Goal: Information Seeking & Learning: Learn about a topic

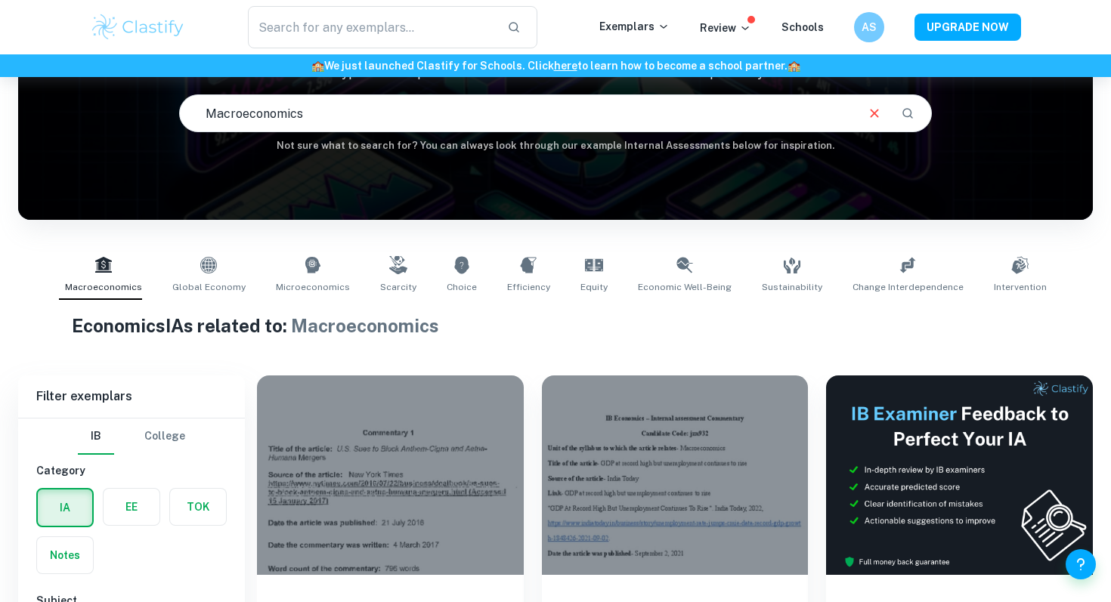
scroll to position [333, 0]
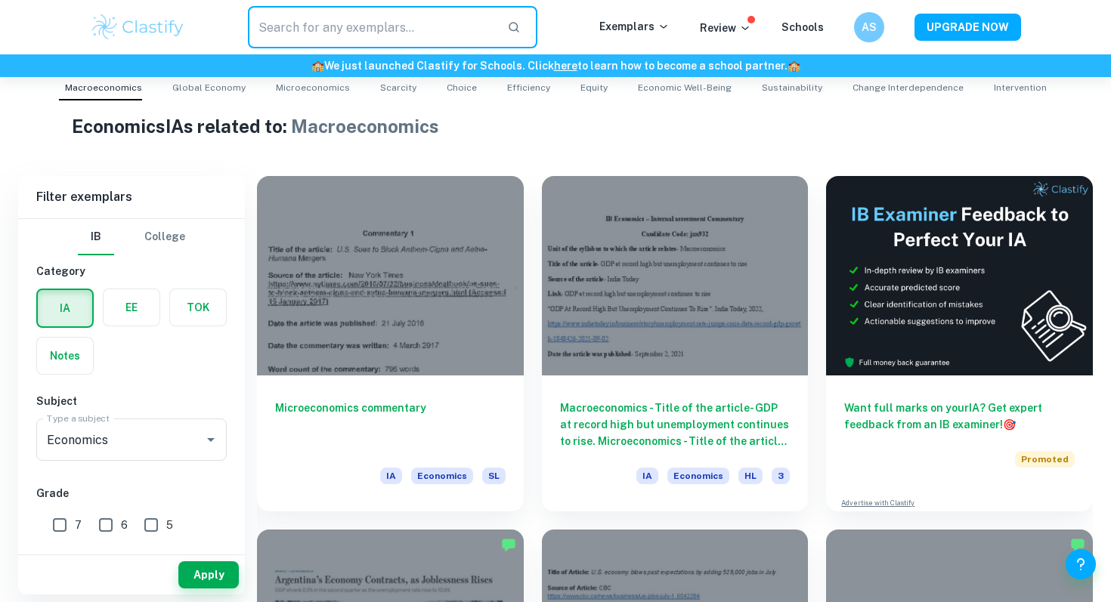
click at [331, 43] on input "text" at bounding box center [371, 27] width 247 height 42
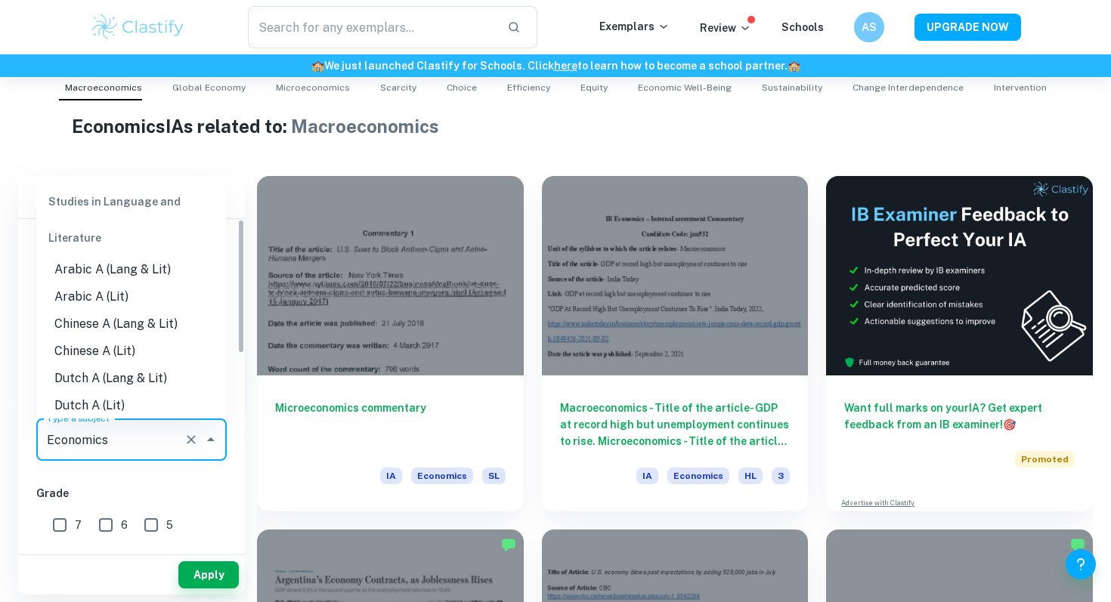
click at [84, 450] on input "Economics" at bounding box center [110, 440] width 135 height 29
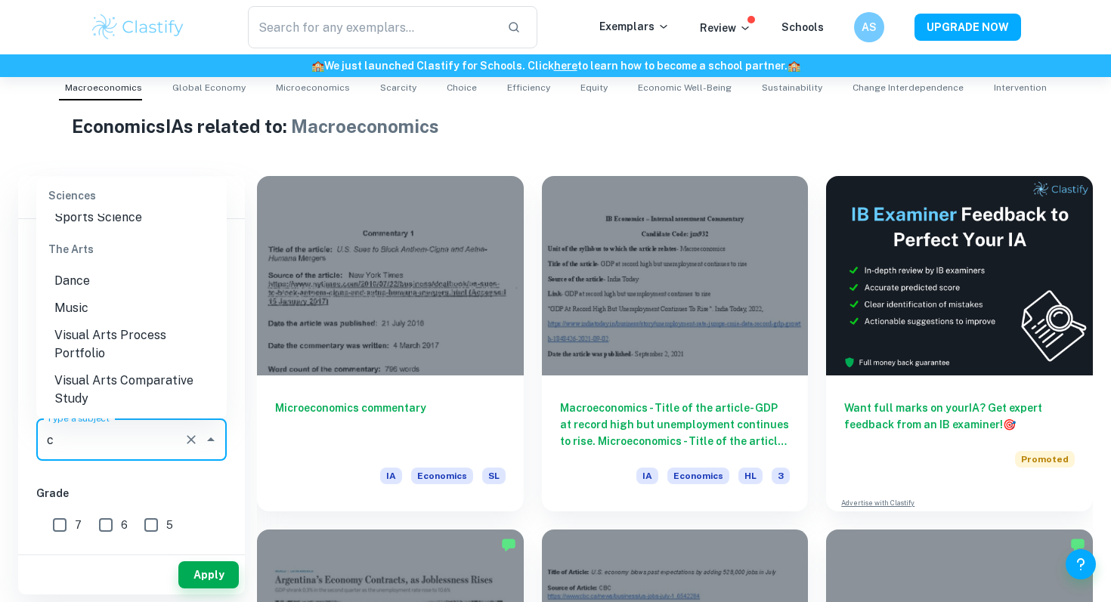
scroll to position [469, 0]
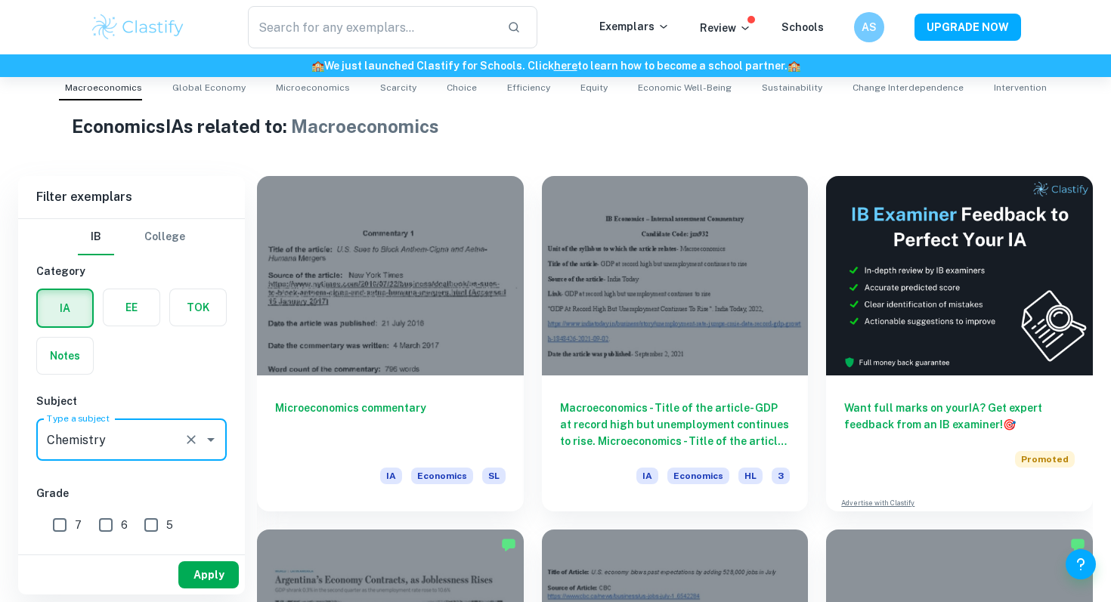
type input "Chemistry"
click at [231, 585] on button "Apply" at bounding box center [208, 575] width 60 height 27
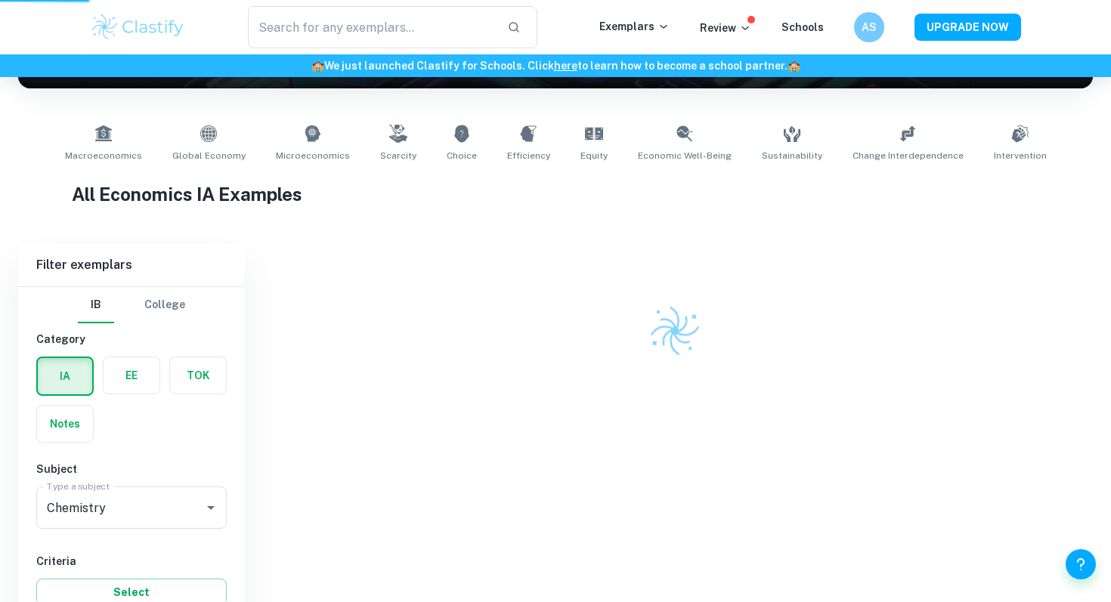
scroll to position [212, 0]
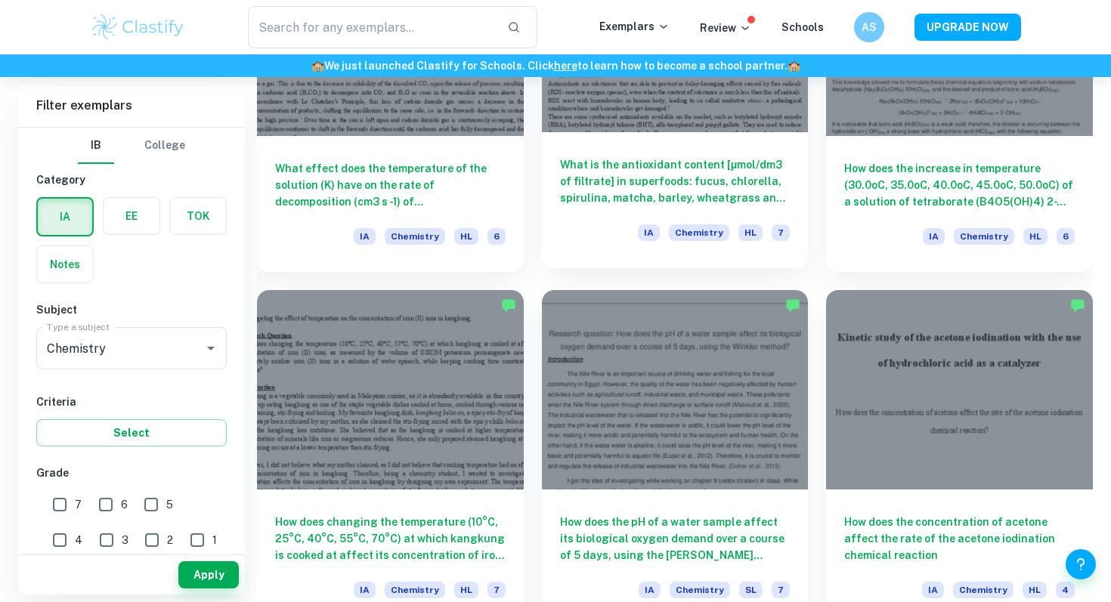
scroll to position [9596, 0]
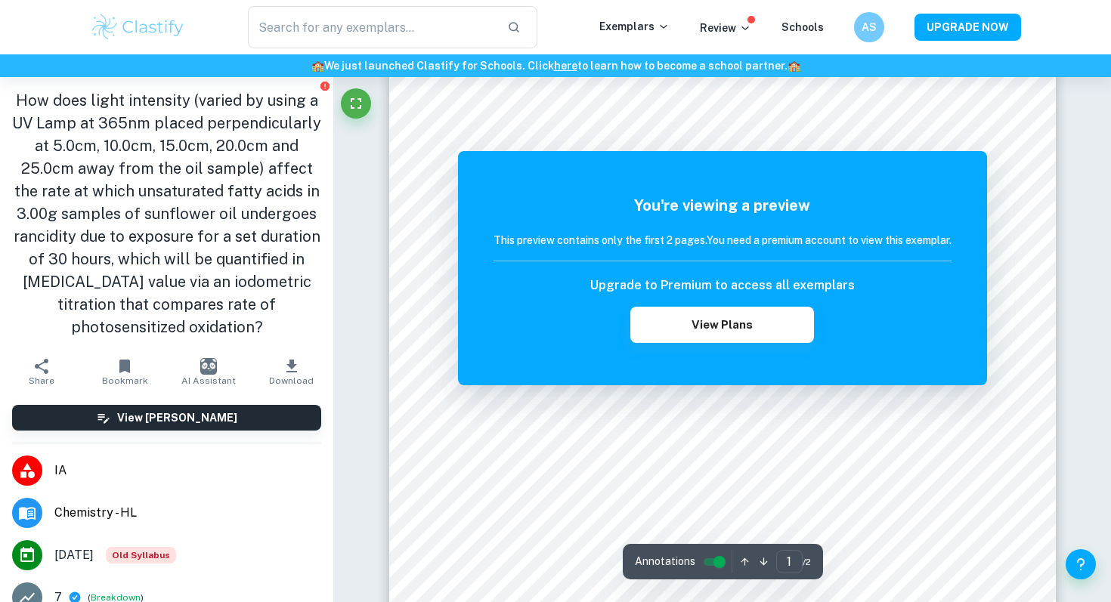
scroll to position [316, 0]
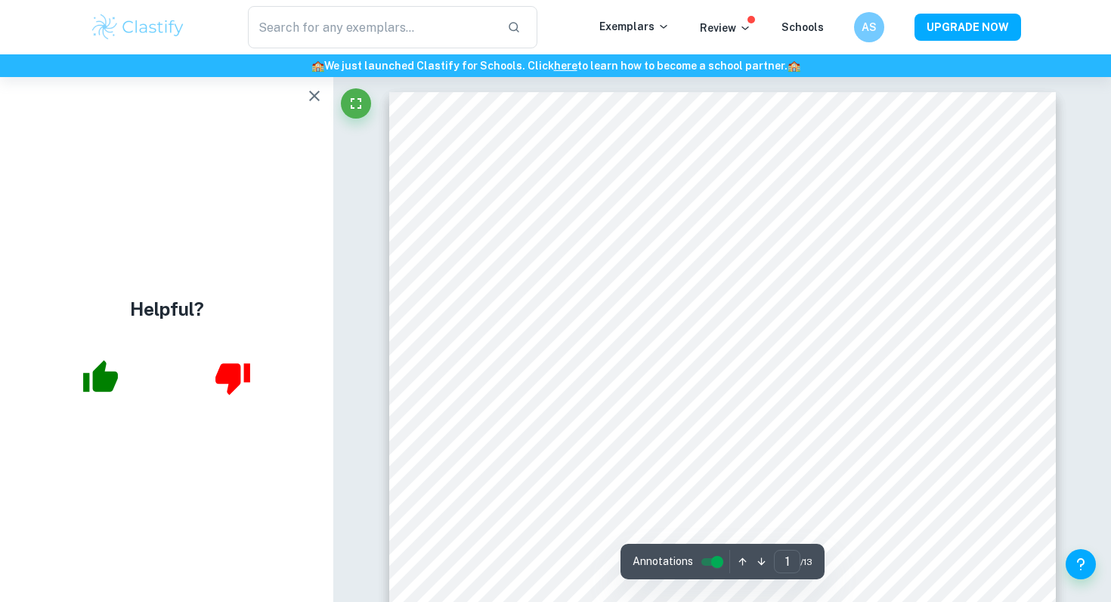
click at [316, 104] on icon "button" at bounding box center [314, 96] width 18 height 18
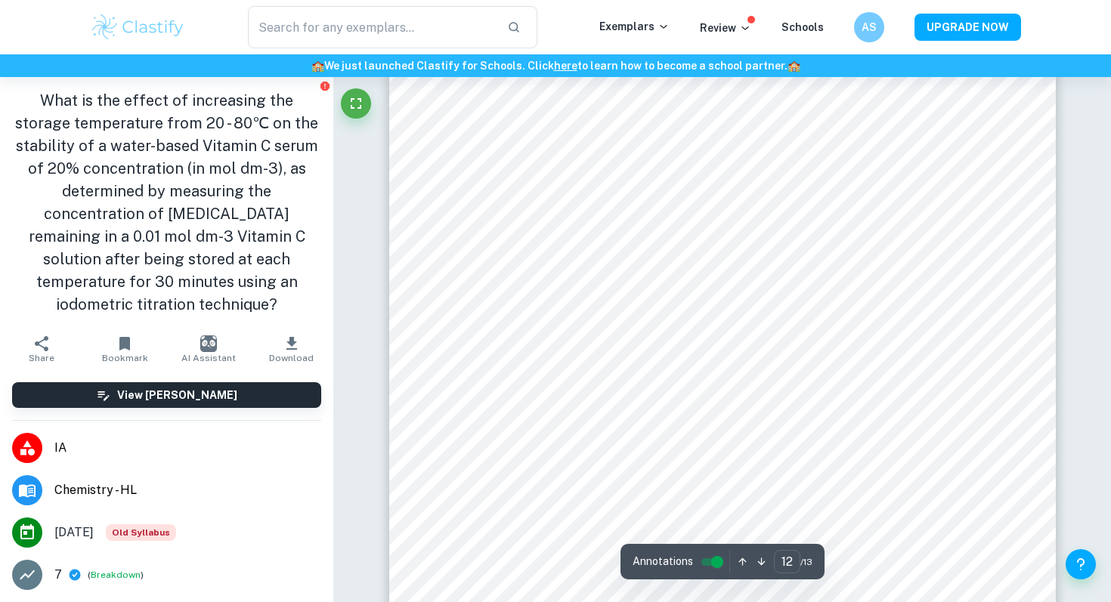
scroll to position [11109, 0]
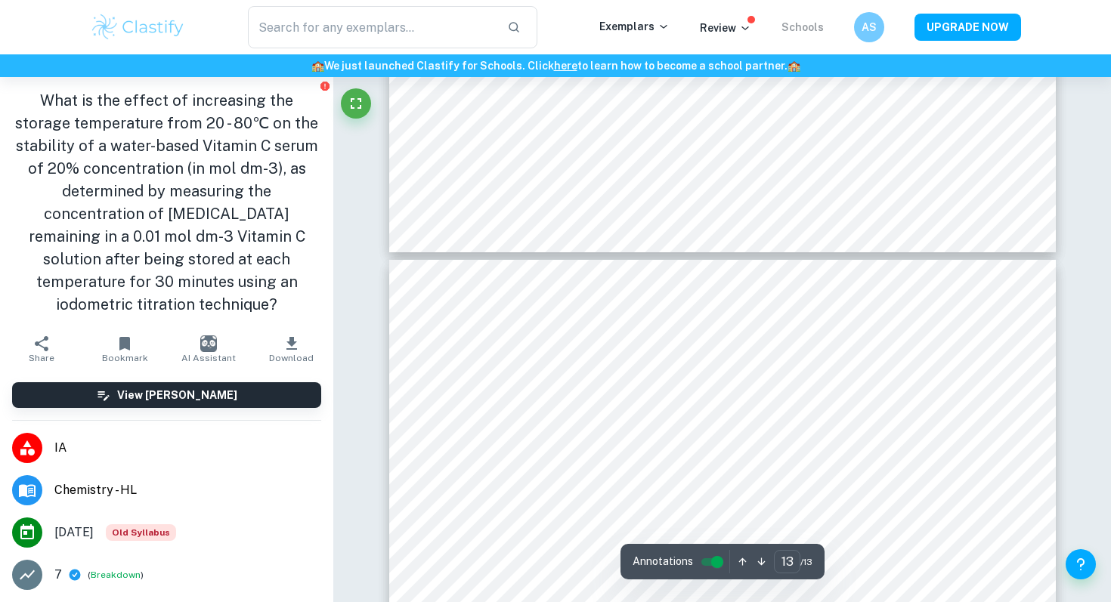
type input "12"
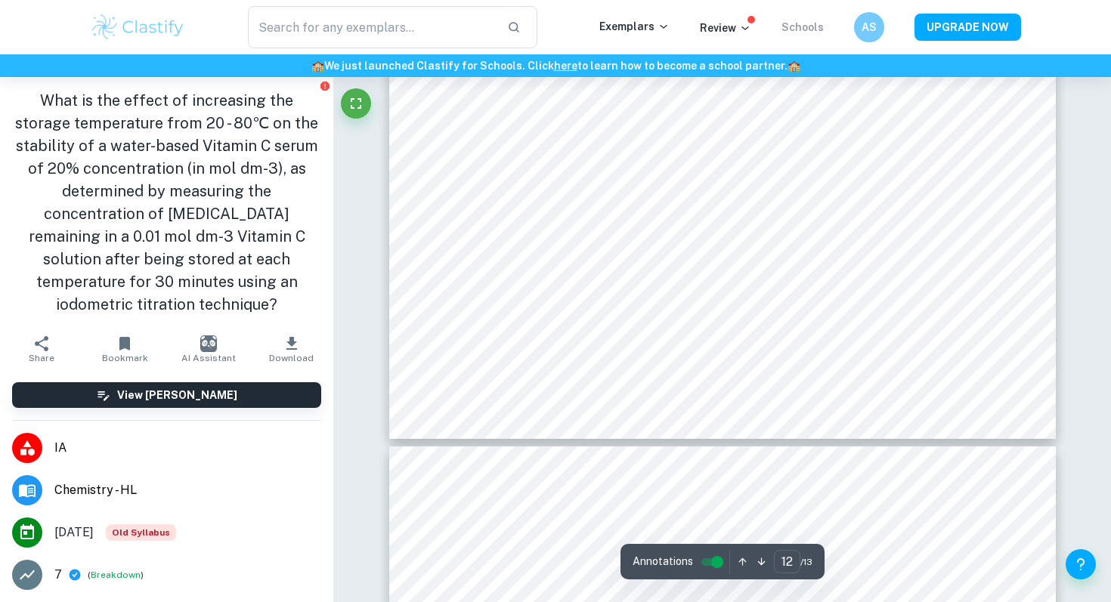
scroll to position [11359, 0]
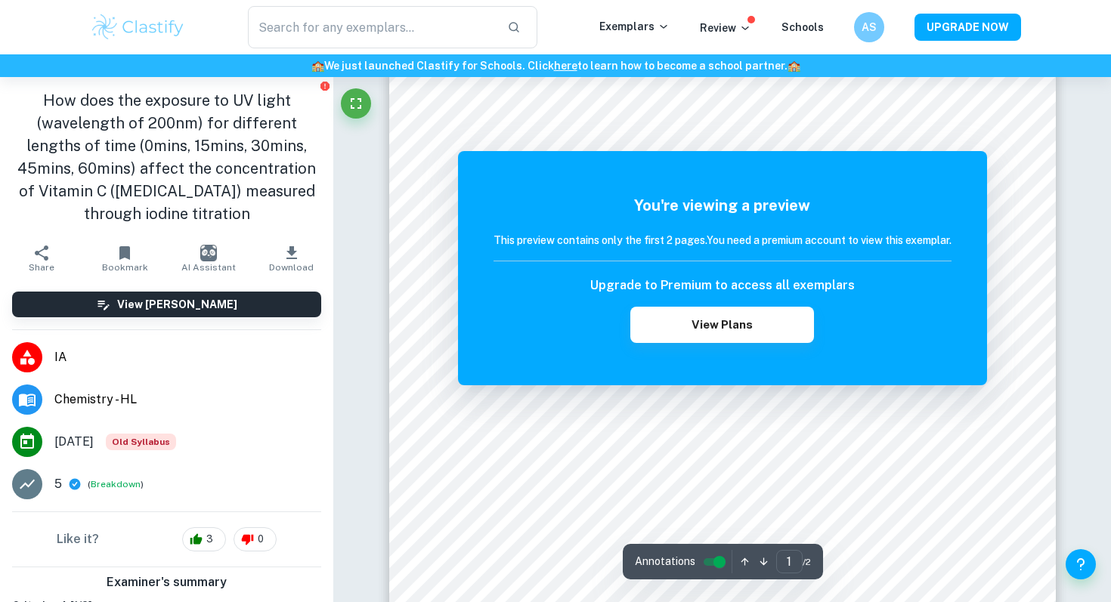
scroll to position [113, 0]
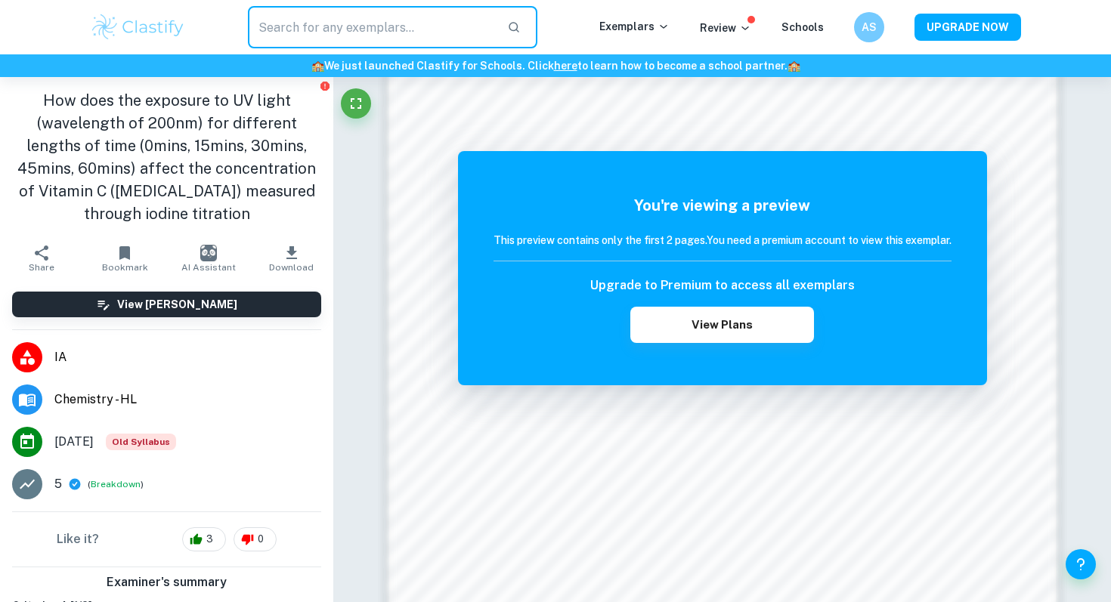
click at [336, 41] on input "text" at bounding box center [371, 27] width 247 height 42
type input "vitamin c iodine titration"
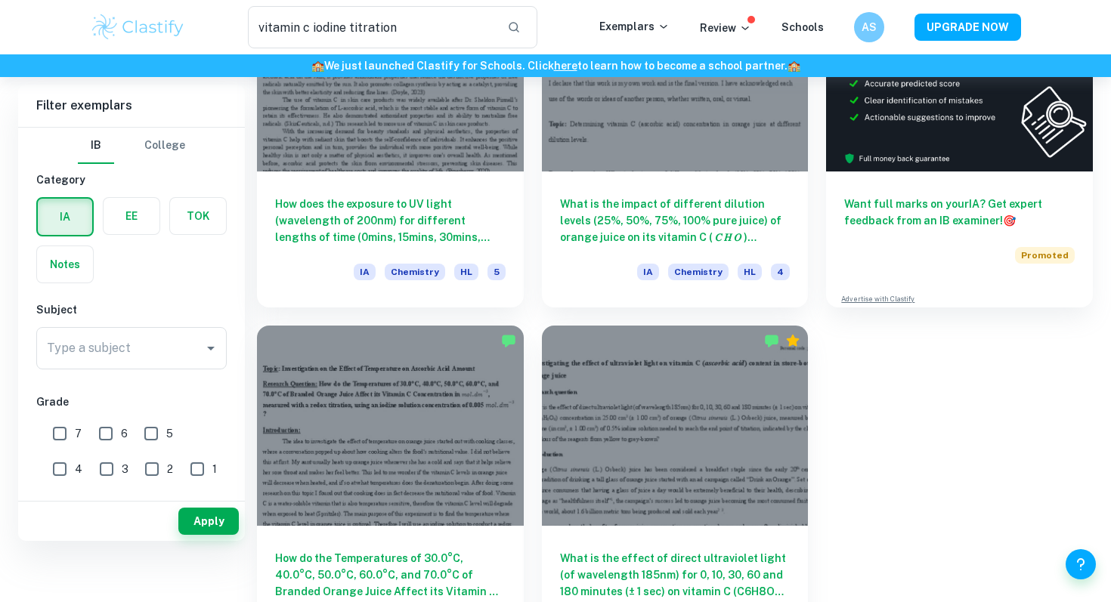
scroll to position [252, 0]
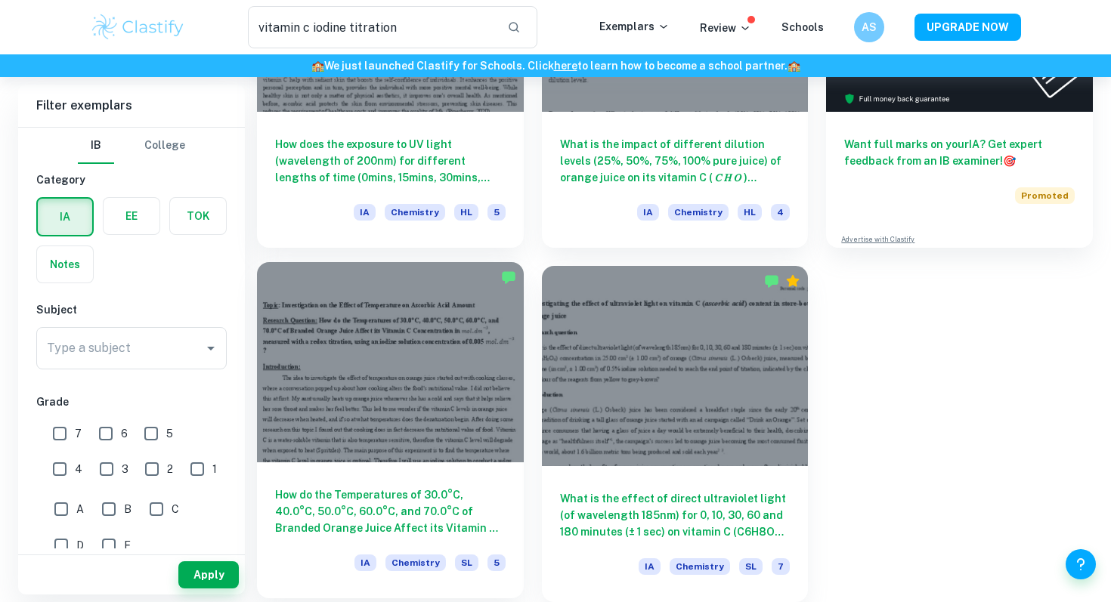
click at [439, 357] on div at bounding box center [390, 362] width 267 height 200
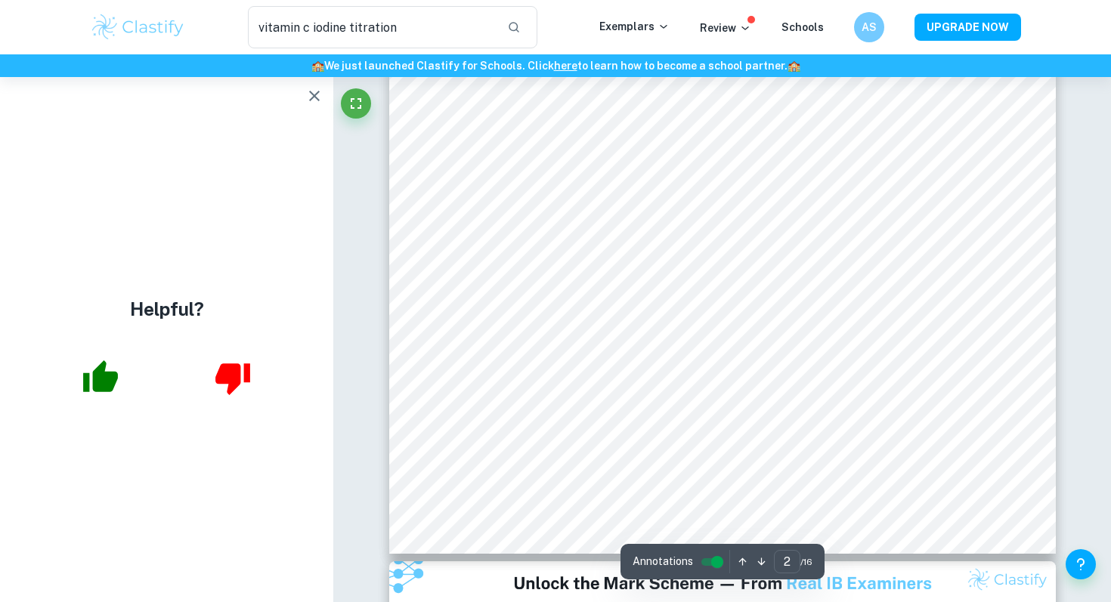
scroll to position [1317, 0]
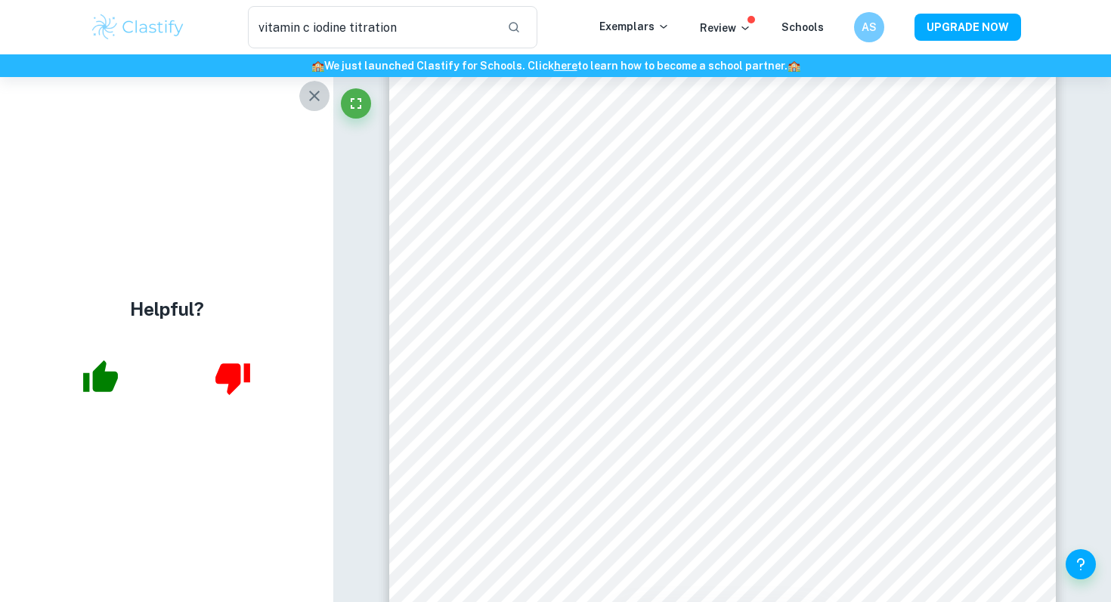
click at [313, 88] on icon "button" at bounding box center [314, 96] width 18 height 18
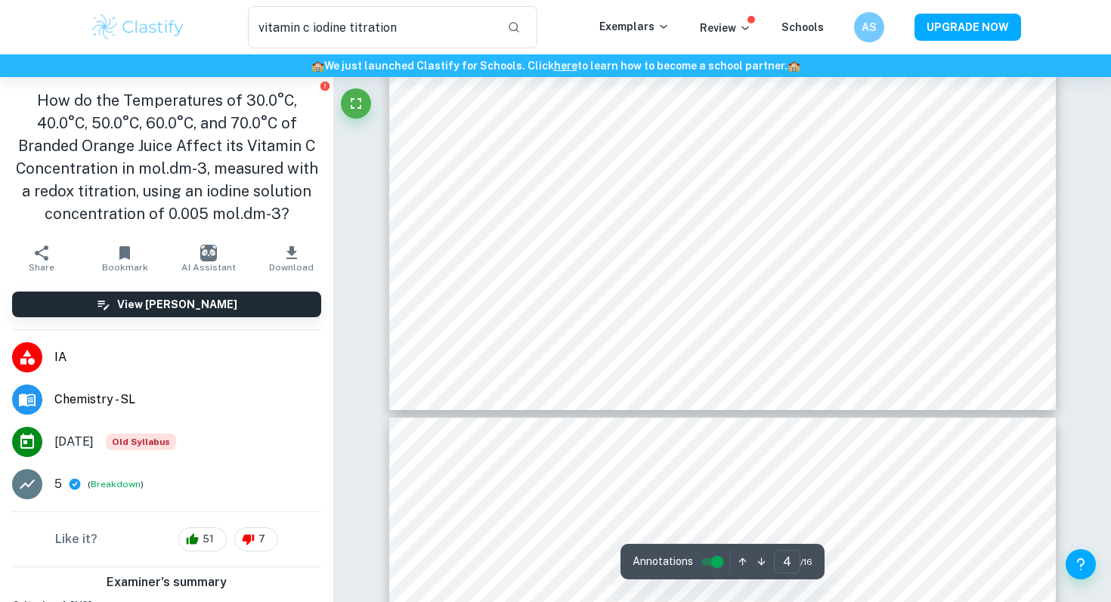
scroll to position [3371, 0]
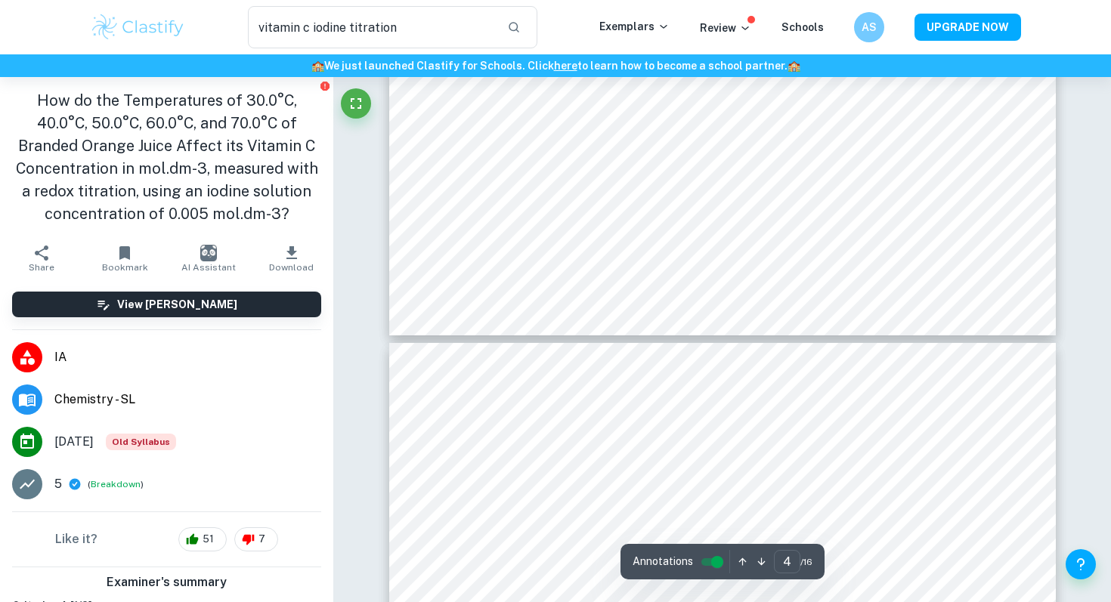
type input "5"
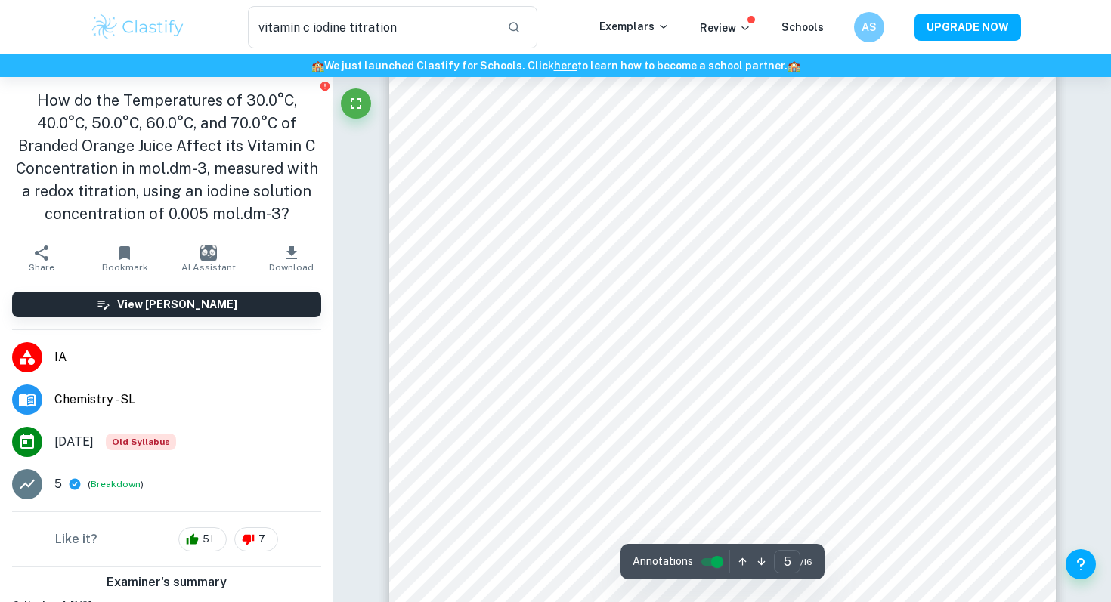
scroll to position [3921, 0]
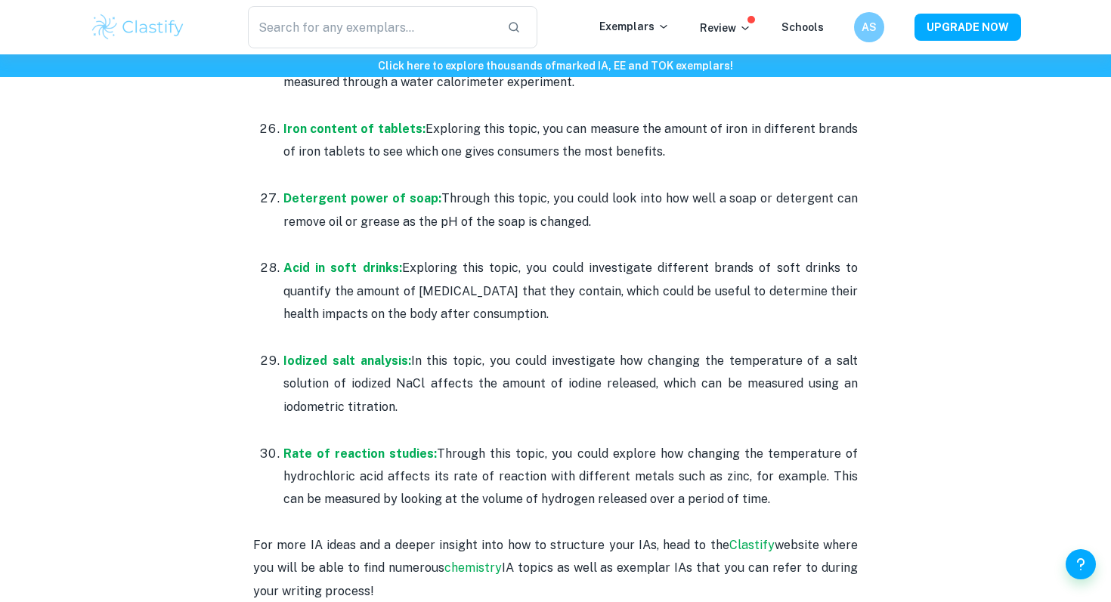
scroll to position [3288, 0]
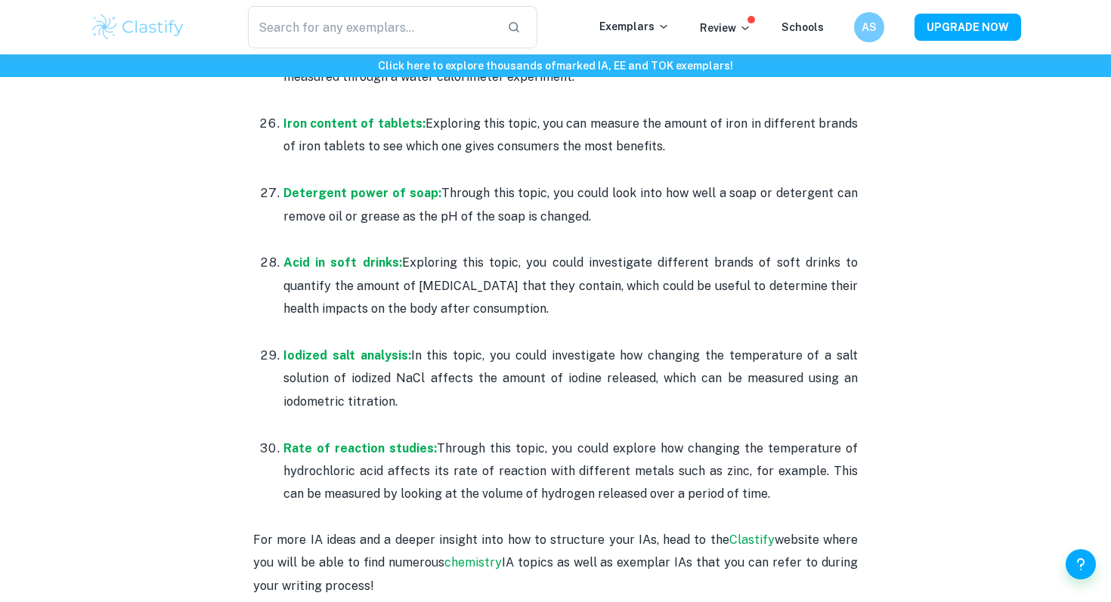
click at [592, 252] on p "Acid in soft drinks: Exploring this topic, you could investigate different bran…" at bounding box center [570, 286] width 574 height 69
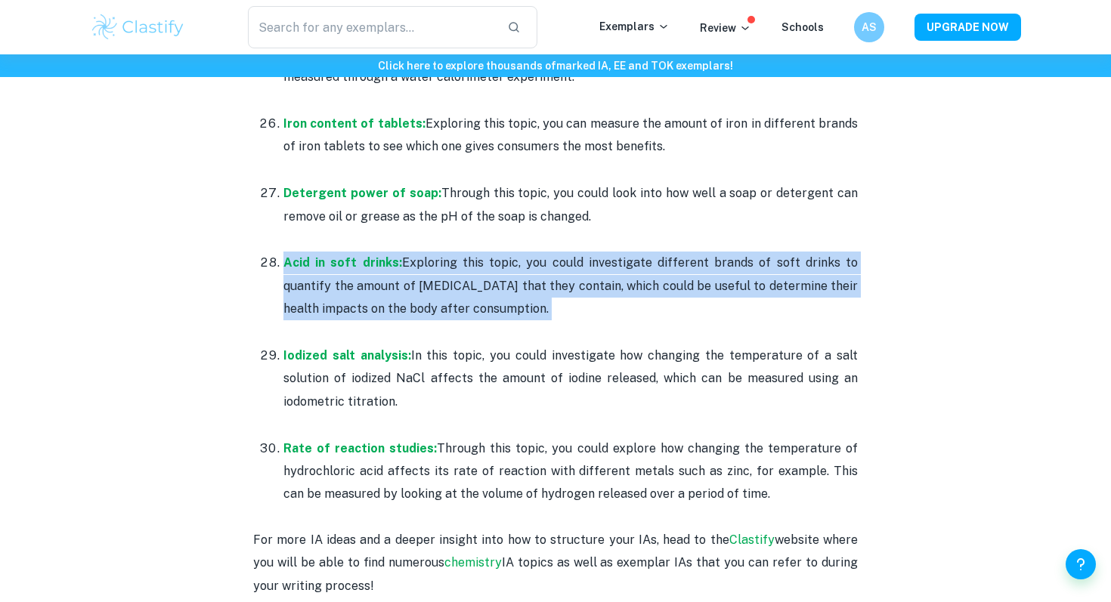
click at [592, 252] on p "Acid in soft drinks: Exploring this topic, you could investigate different bran…" at bounding box center [570, 286] width 574 height 69
copy p "Acid in soft drinks: Exploring this topic, you could investigate different bran…"
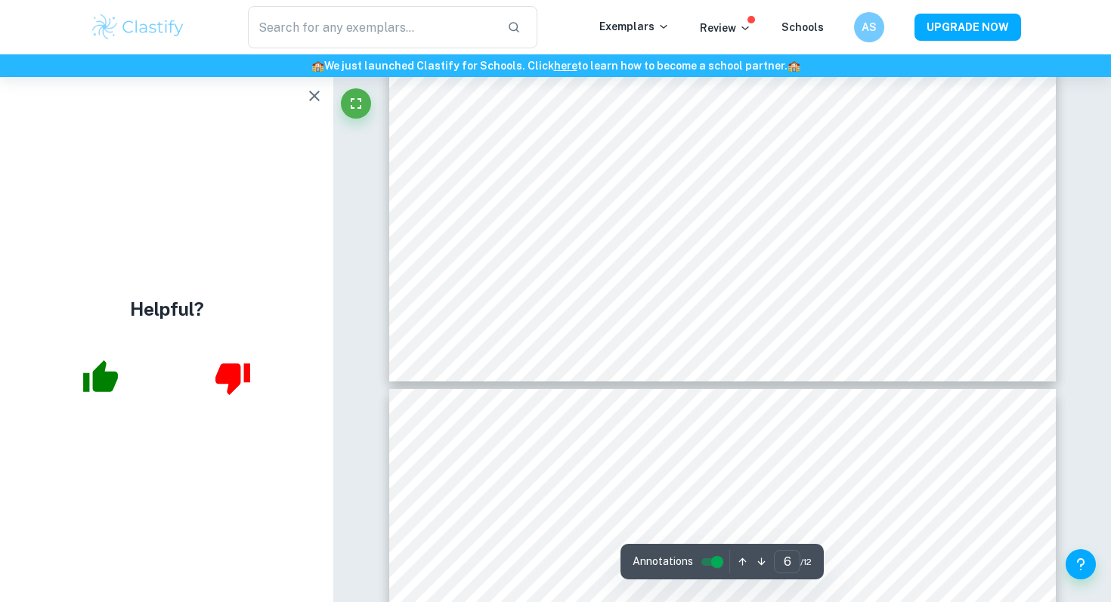
scroll to position [5627, 0]
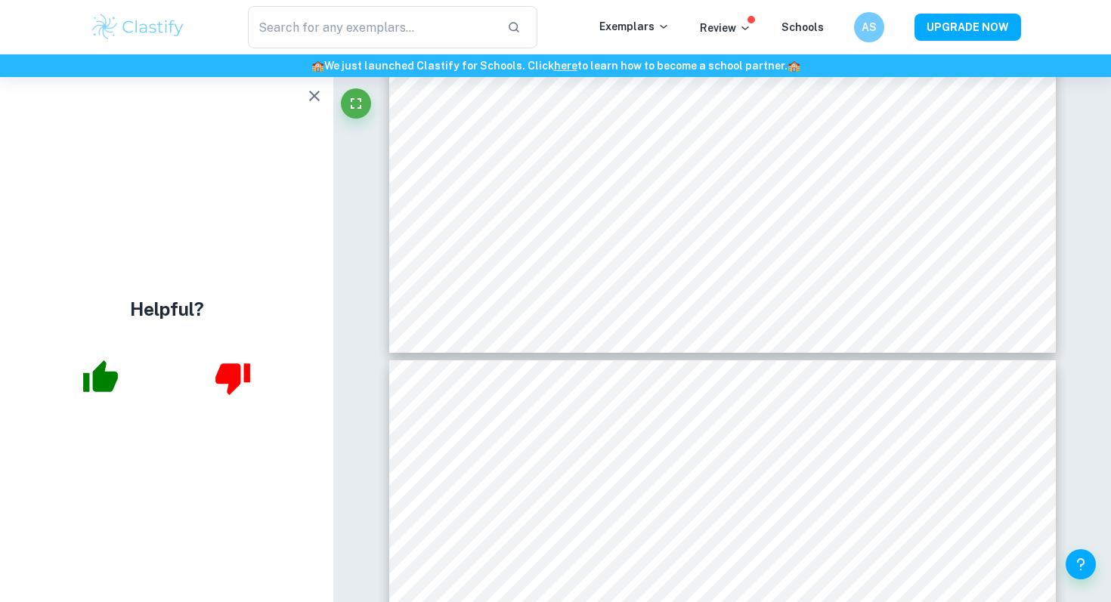
type input "7"
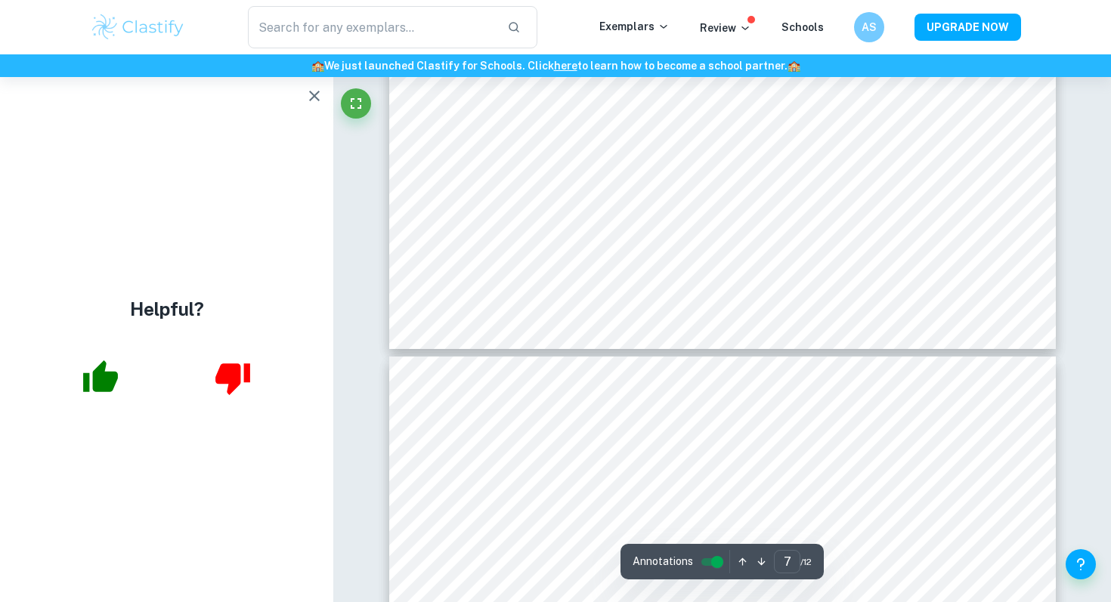
scroll to position [6604, 0]
